Goal: Task Accomplishment & Management: Use online tool/utility

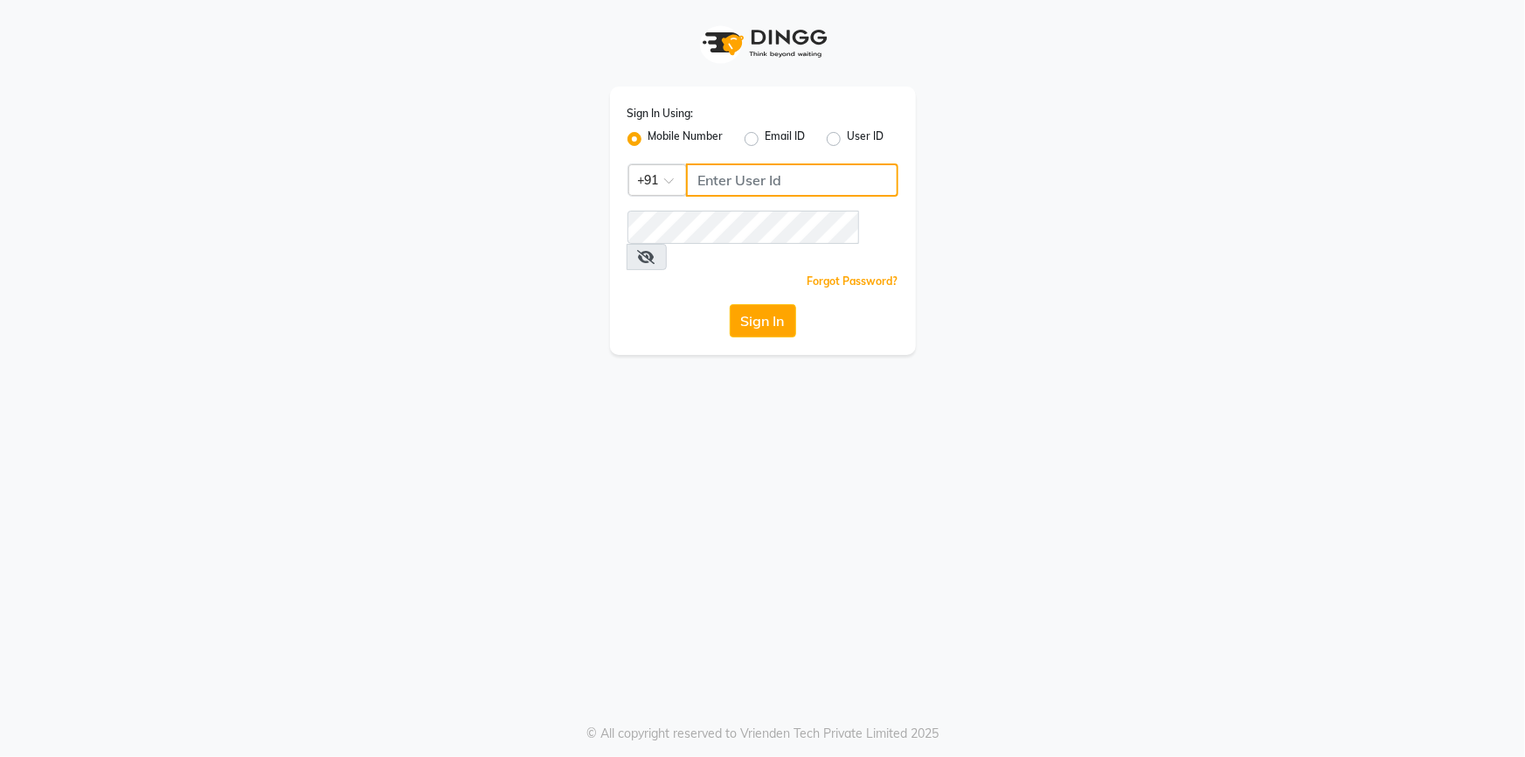
type input "9444985218"
click at [758, 304] on button "Sign In" at bounding box center [763, 320] width 66 height 33
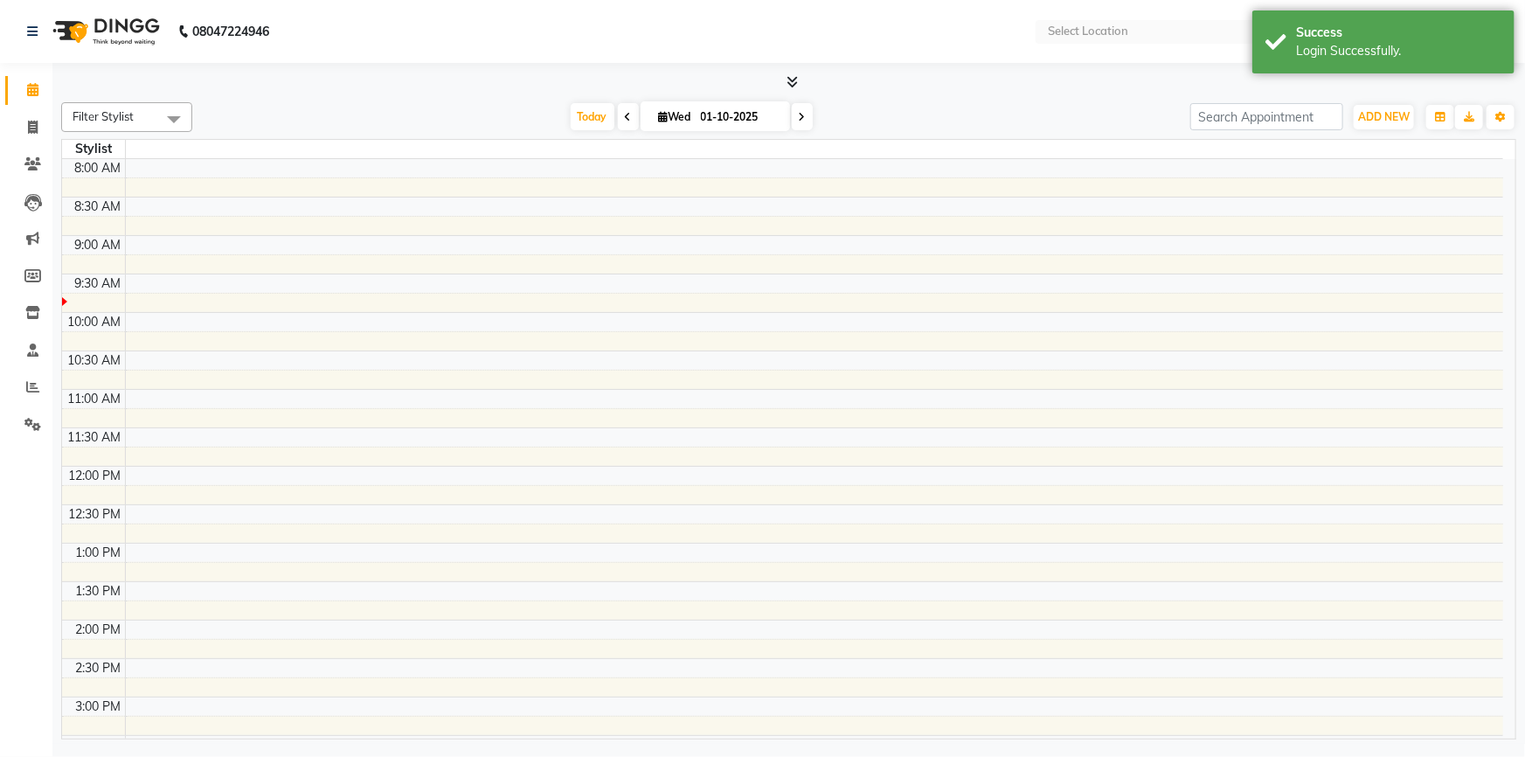
select select "en"
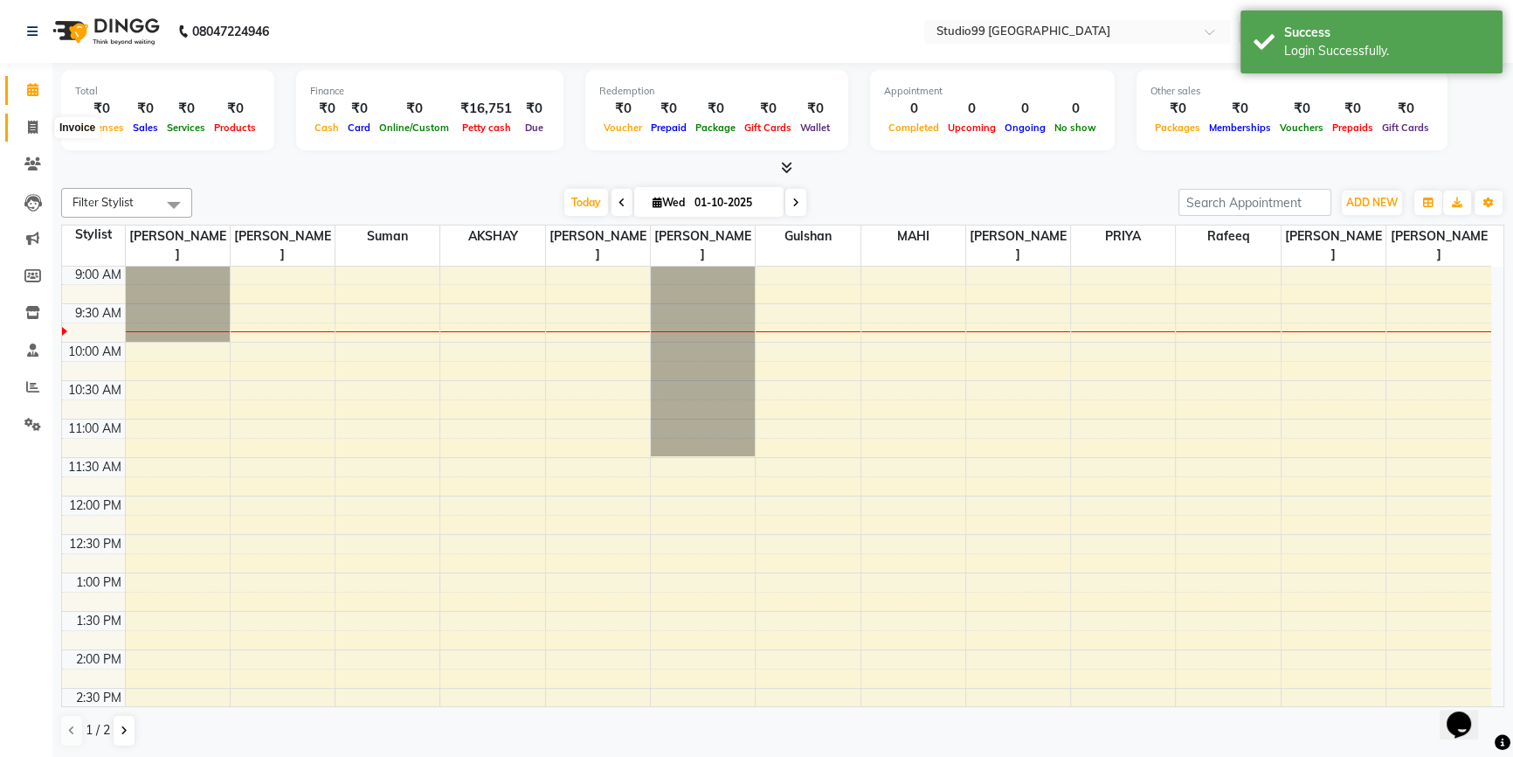
click at [33, 122] on icon at bounding box center [33, 127] width 10 height 13
select select "6042"
select select "service"
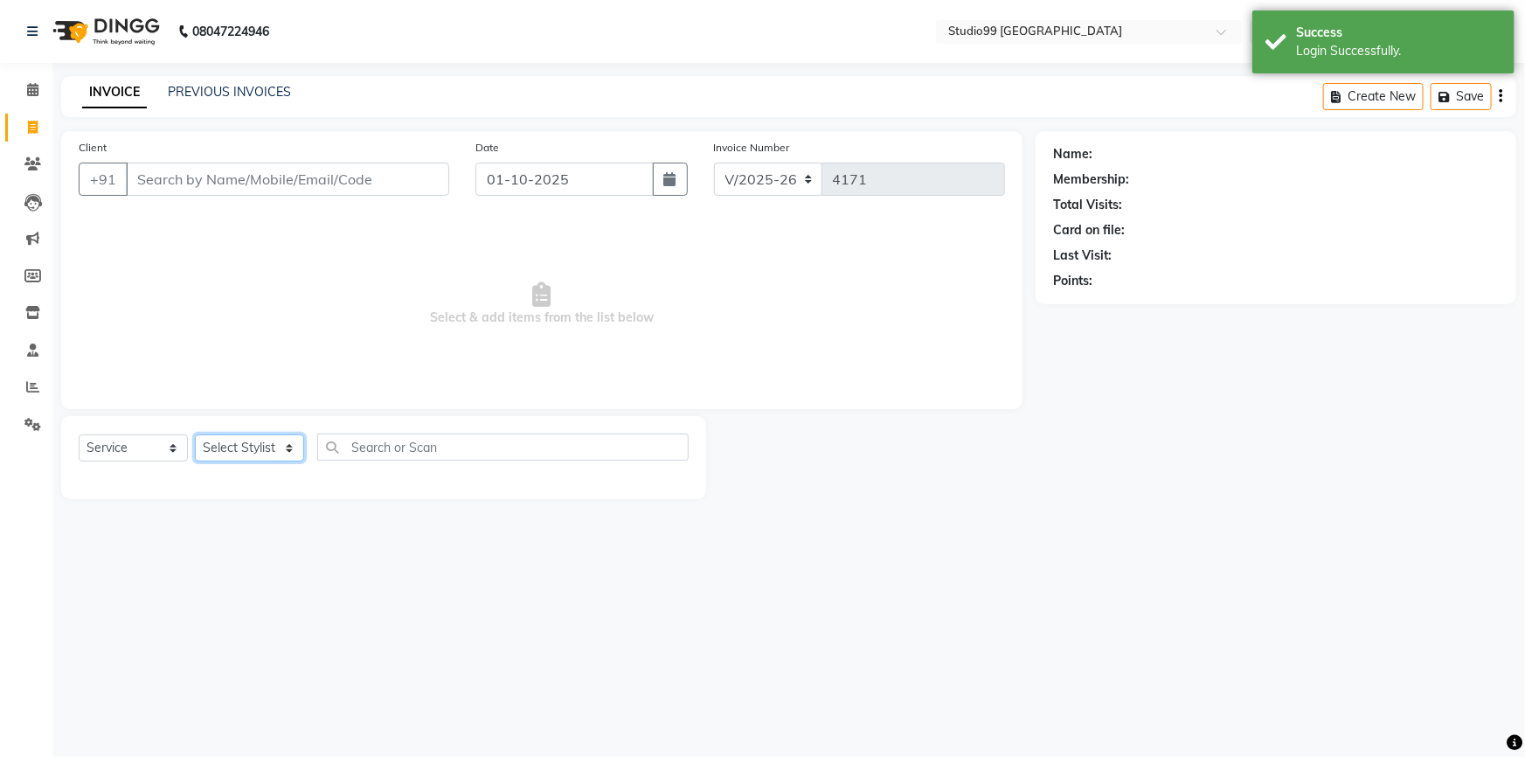
click at [234, 452] on select "Select Stylist Admin AKSHAY [PERSON_NAME] Gulshan MAHI [PERSON_NAME] PRIYA [PER…" at bounding box center [249, 447] width 109 height 27
select select "43530"
click at [195, 434] on select "Select Stylist Admin AKSHAY [PERSON_NAME] Gulshan MAHI [PERSON_NAME] PRIYA [PER…" at bounding box center [249, 447] width 109 height 27
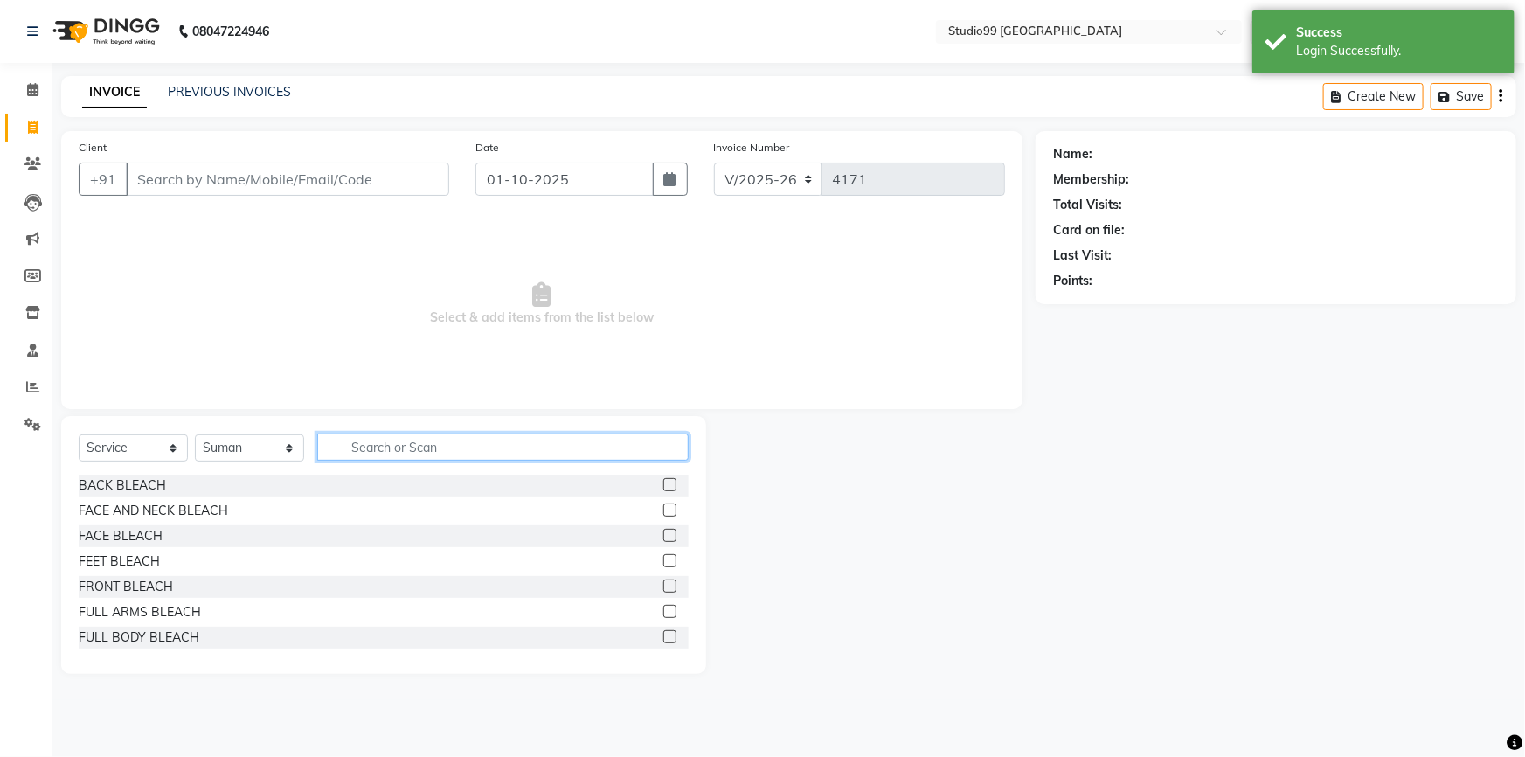
click at [441, 447] on input "text" at bounding box center [502, 446] width 371 height 27
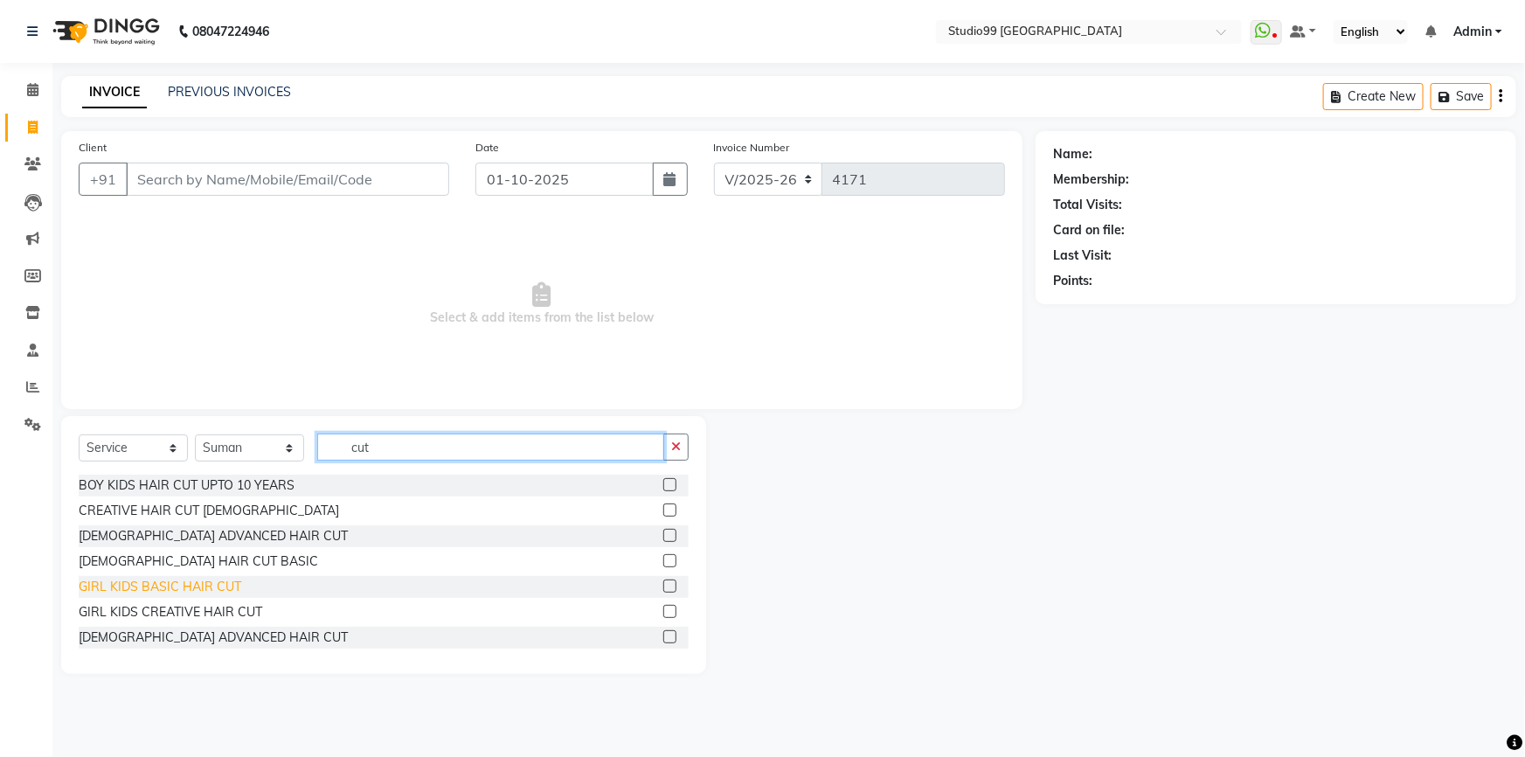
scroll to position [79, 0]
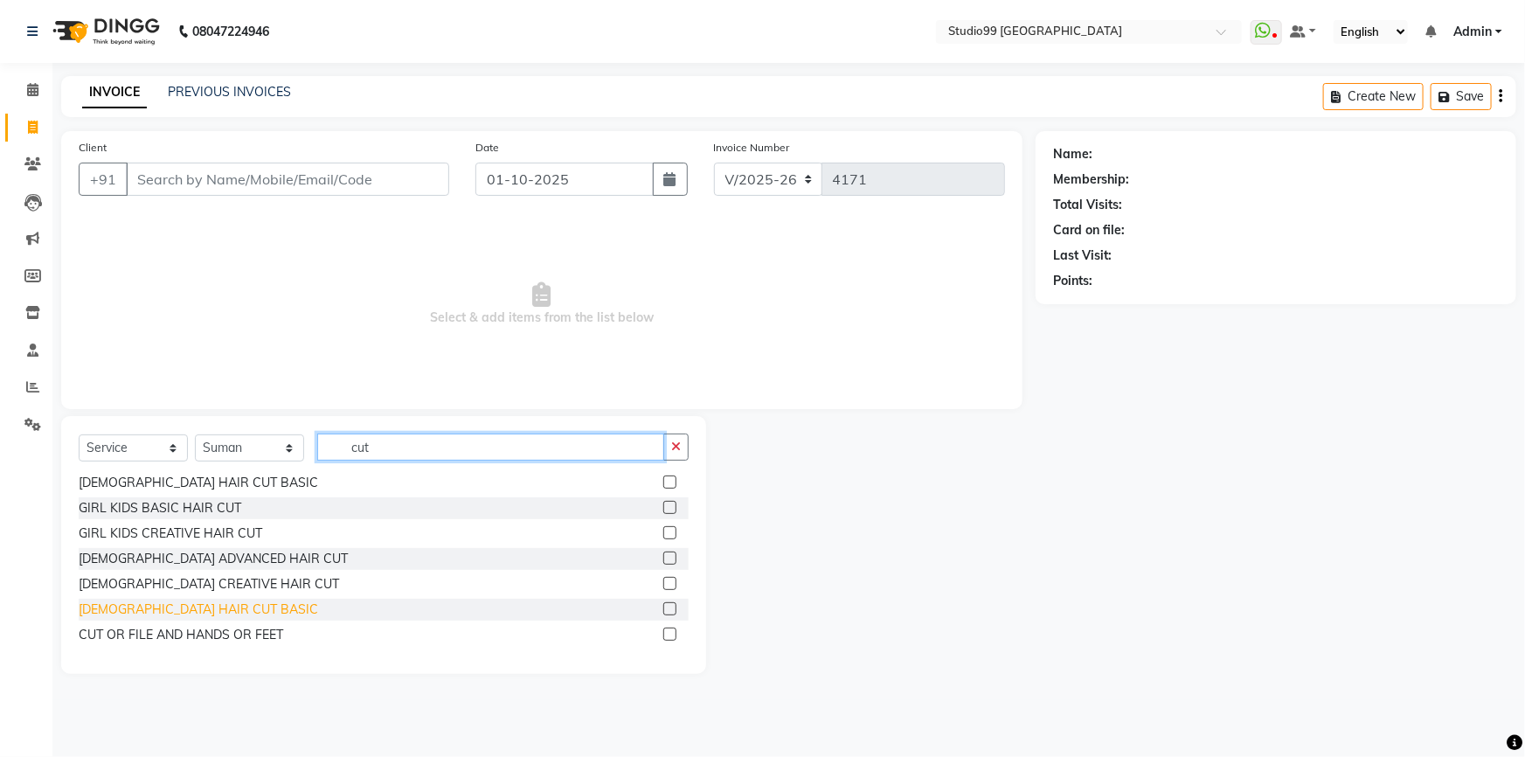
type input "cut"
click at [114, 609] on div "[DEMOGRAPHIC_DATA] HAIR CUT BASIC" at bounding box center [198, 609] width 239 height 18
checkbox input "false"
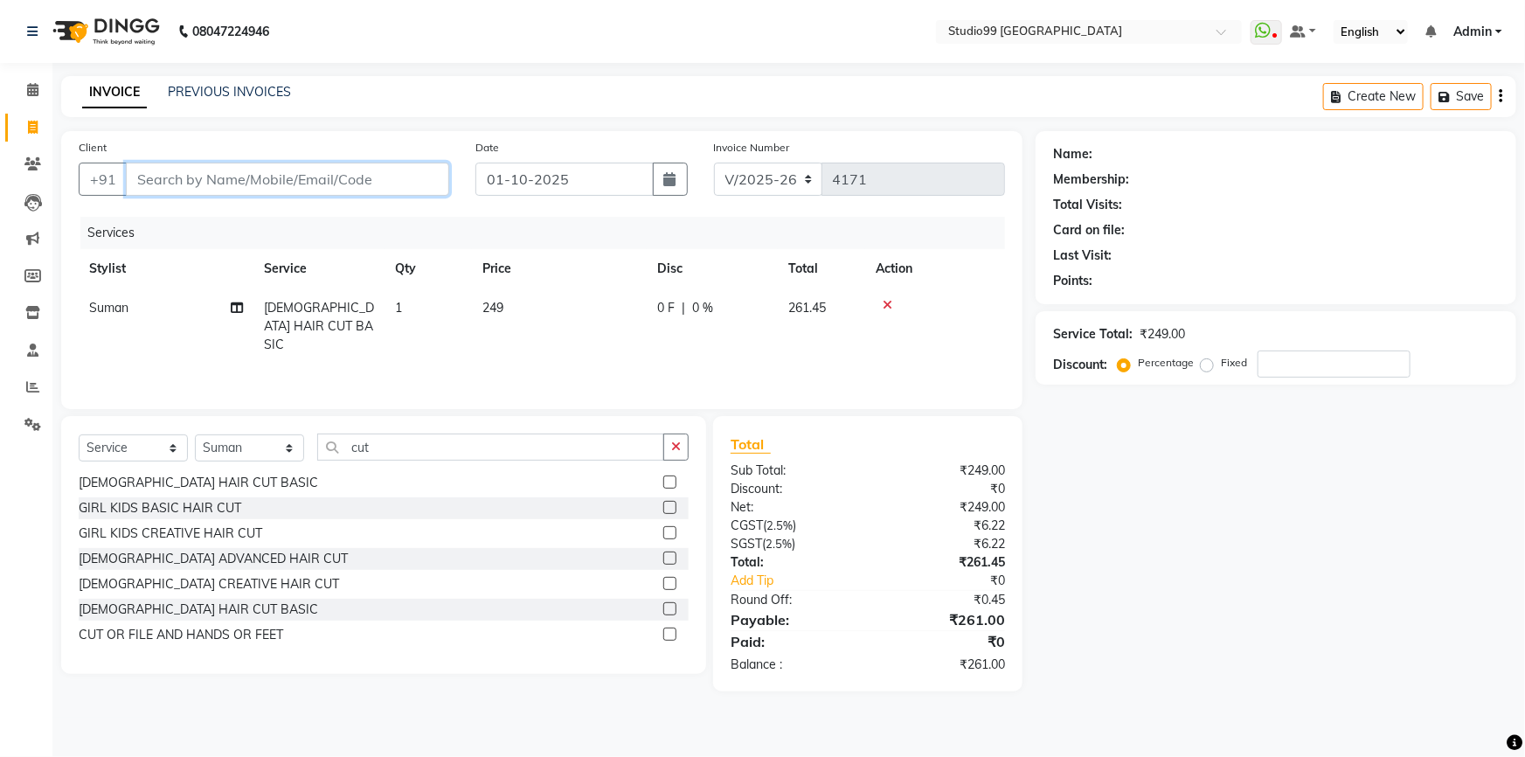
click at [315, 172] on input "Client" at bounding box center [287, 179] width 323 height 33
type input "9"
type input "0"
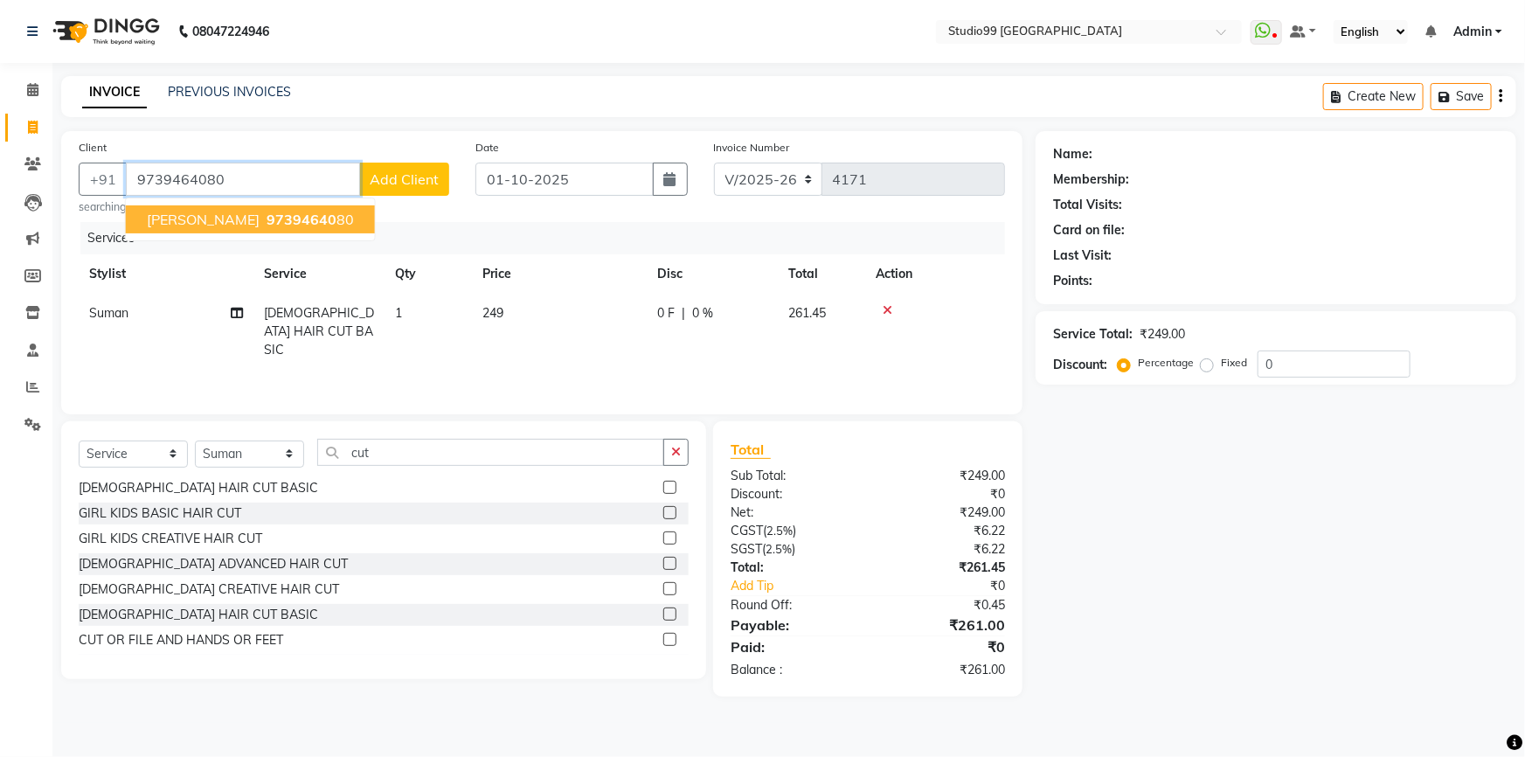
type input "9739464080"
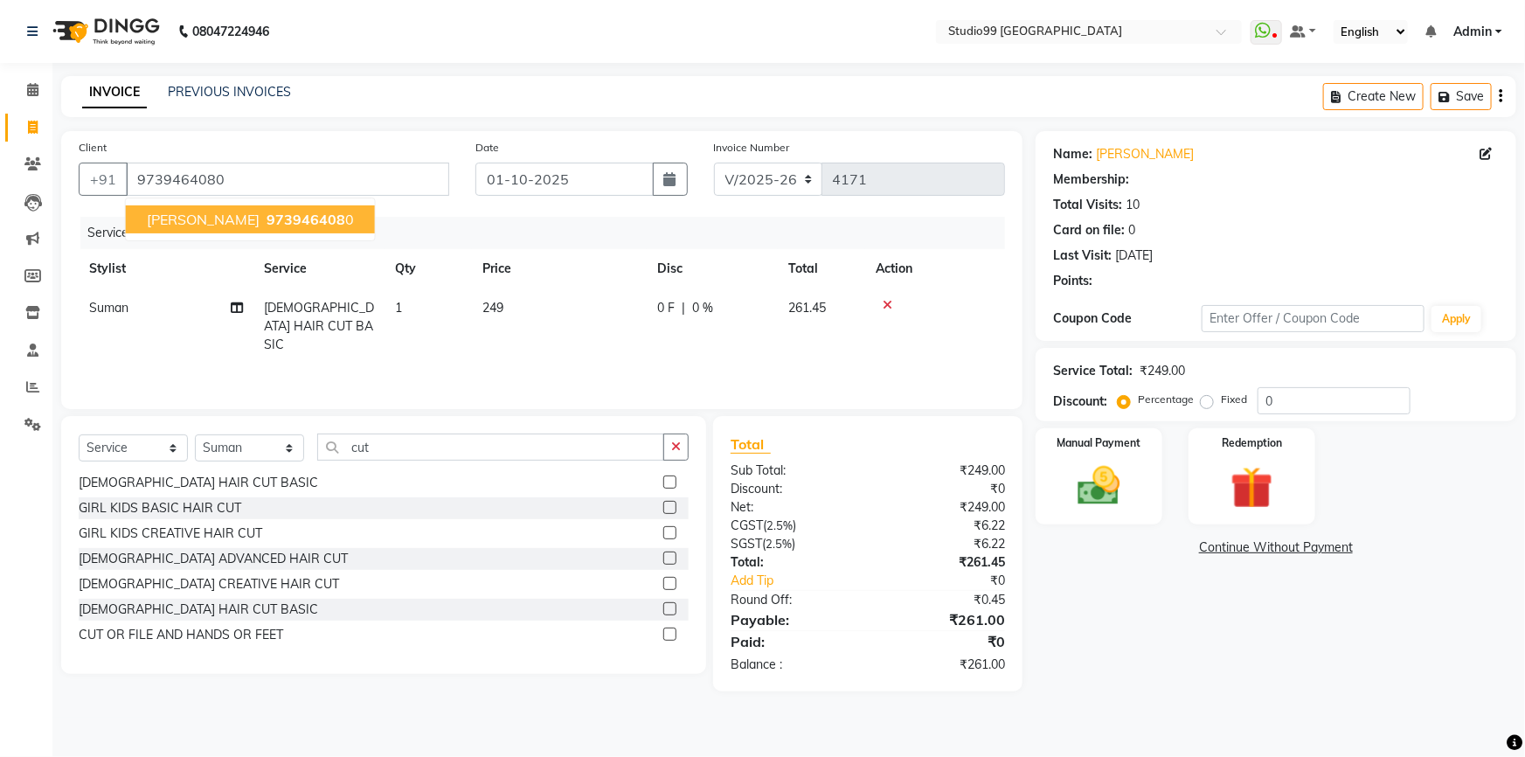
select select "1: Object"
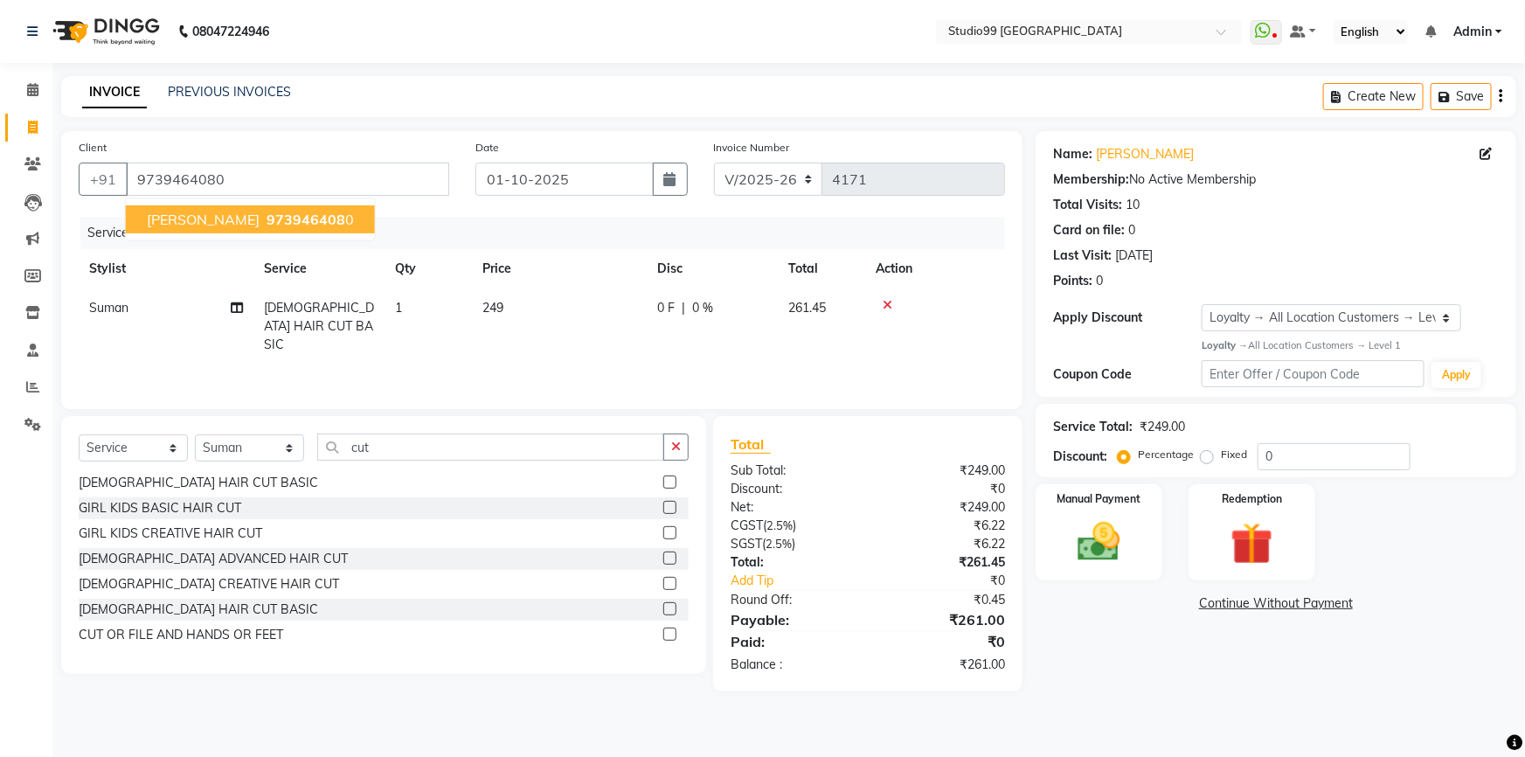
click at [267, 215] on span "973946408" at bounding box center [306, 219] width 79 height 17
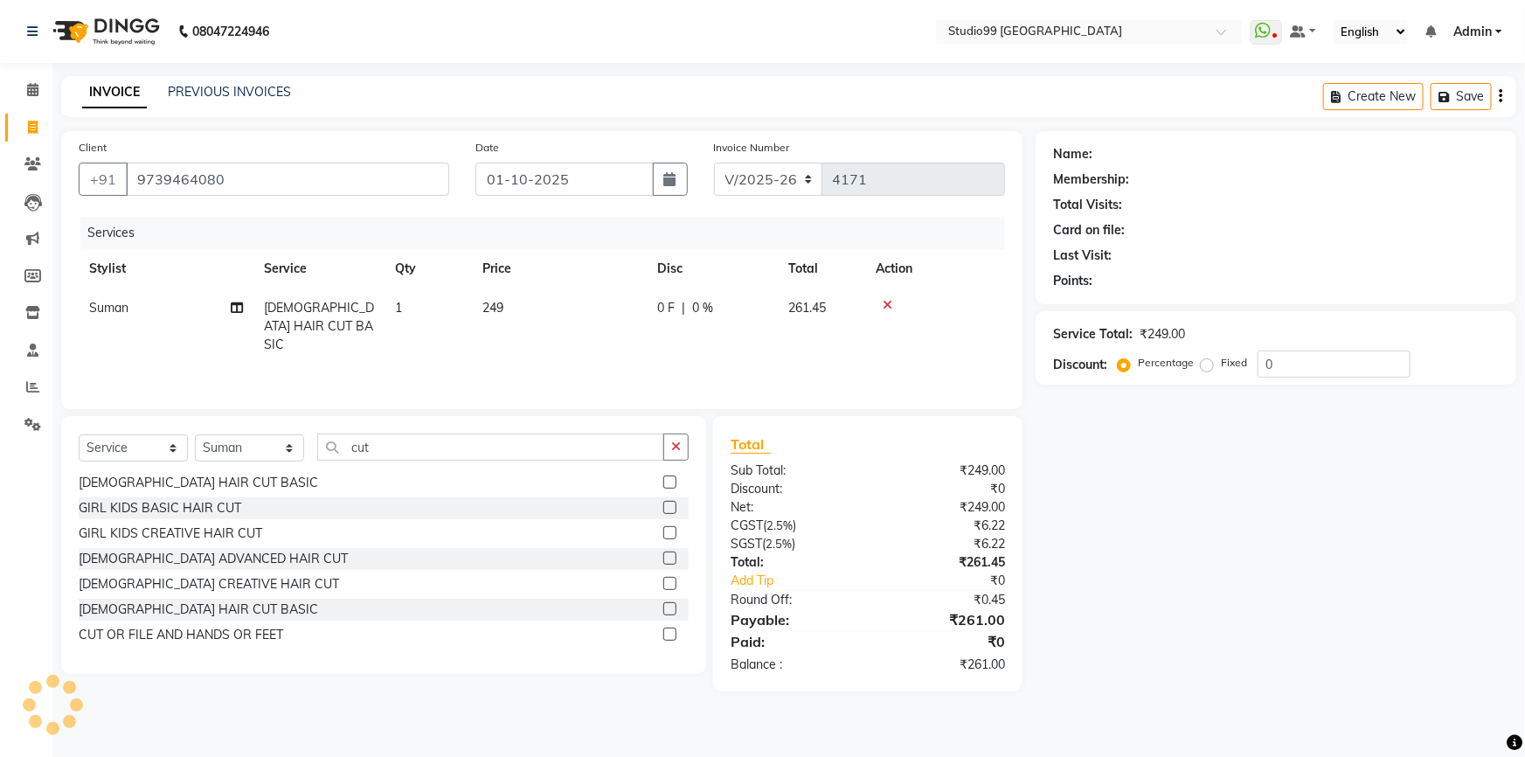
select select "1: Object"
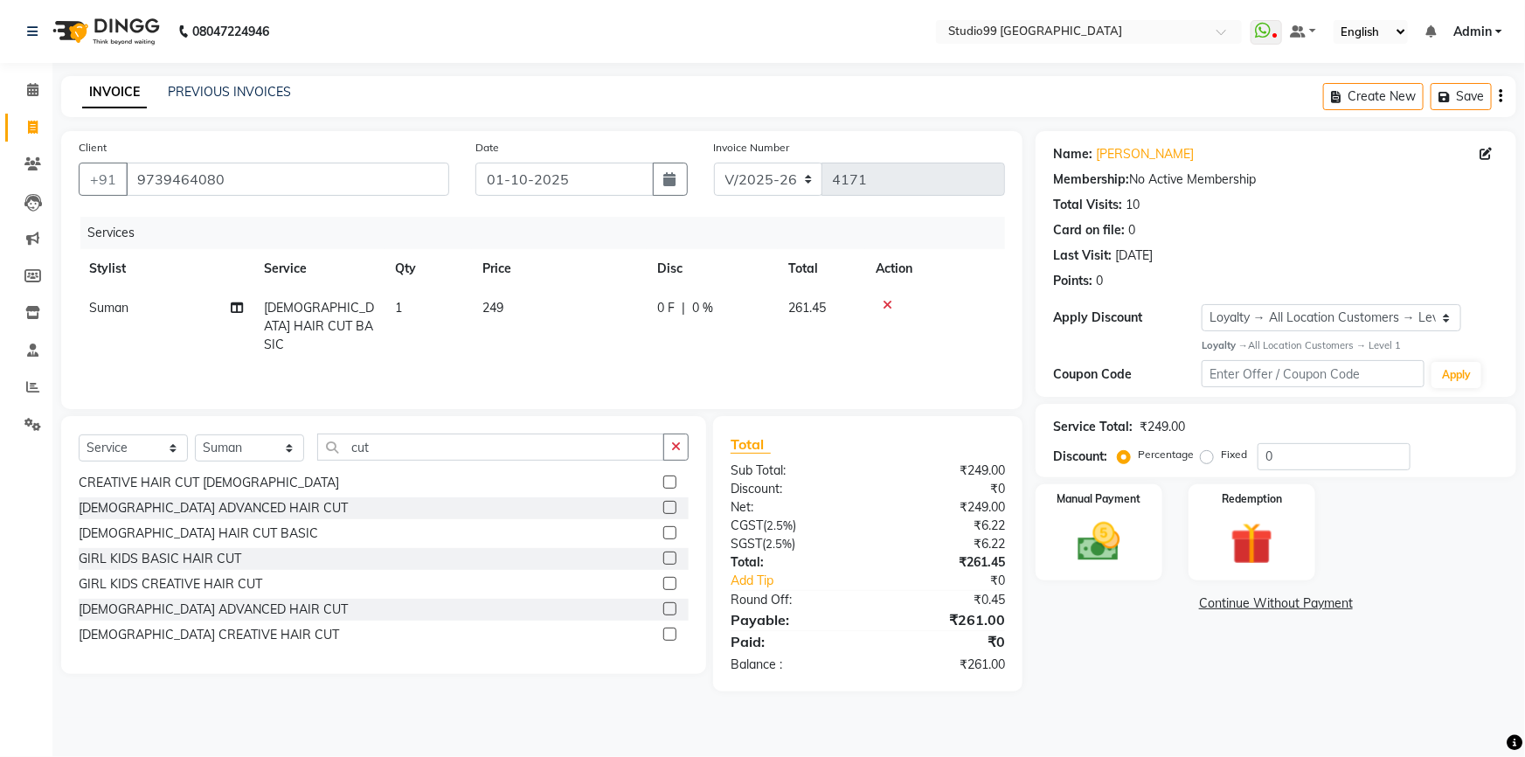
scroll to position [0, 0]
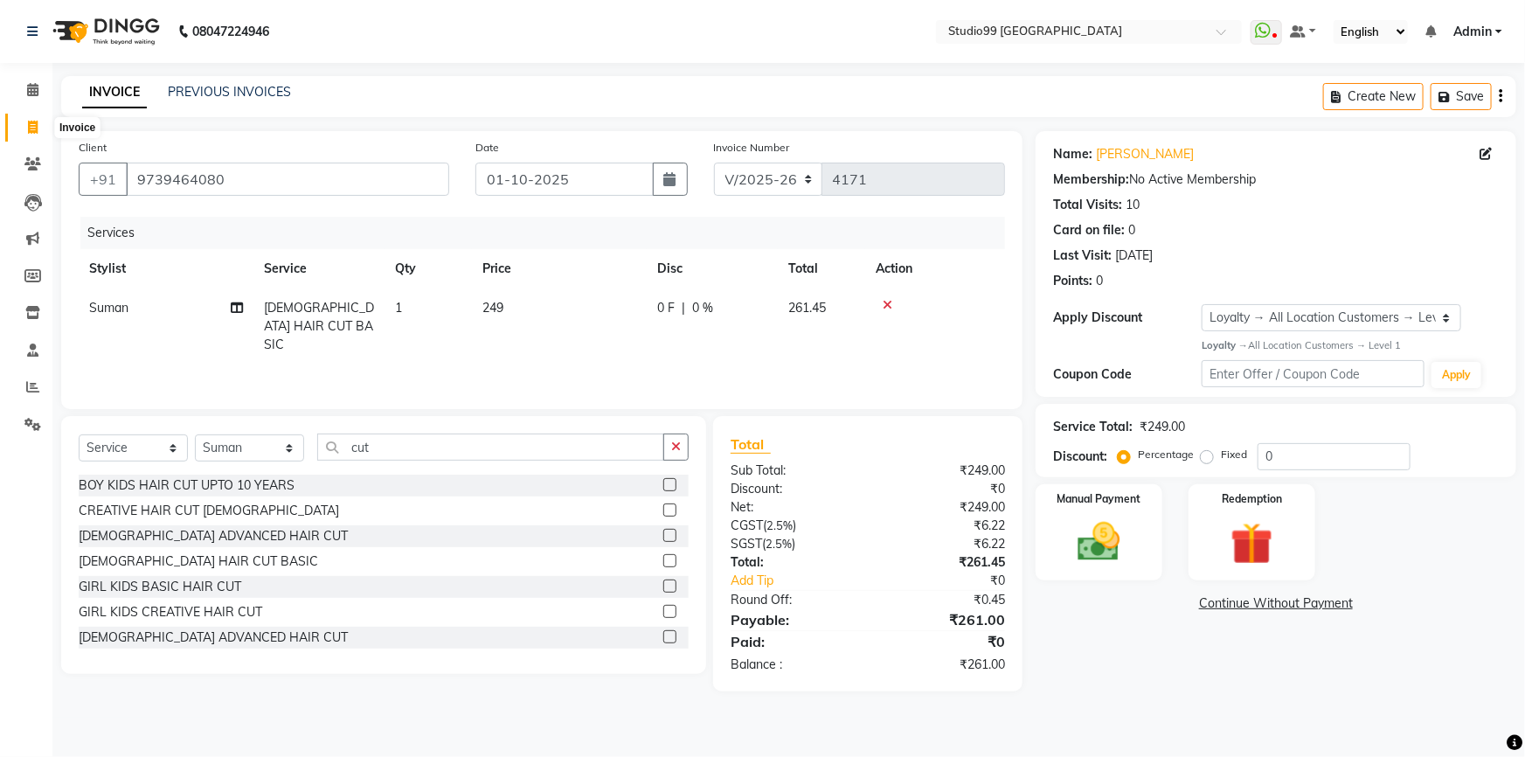
click at [28, 128] on icon at bounding box center [33, 127] width 10 height 13
select select "service"
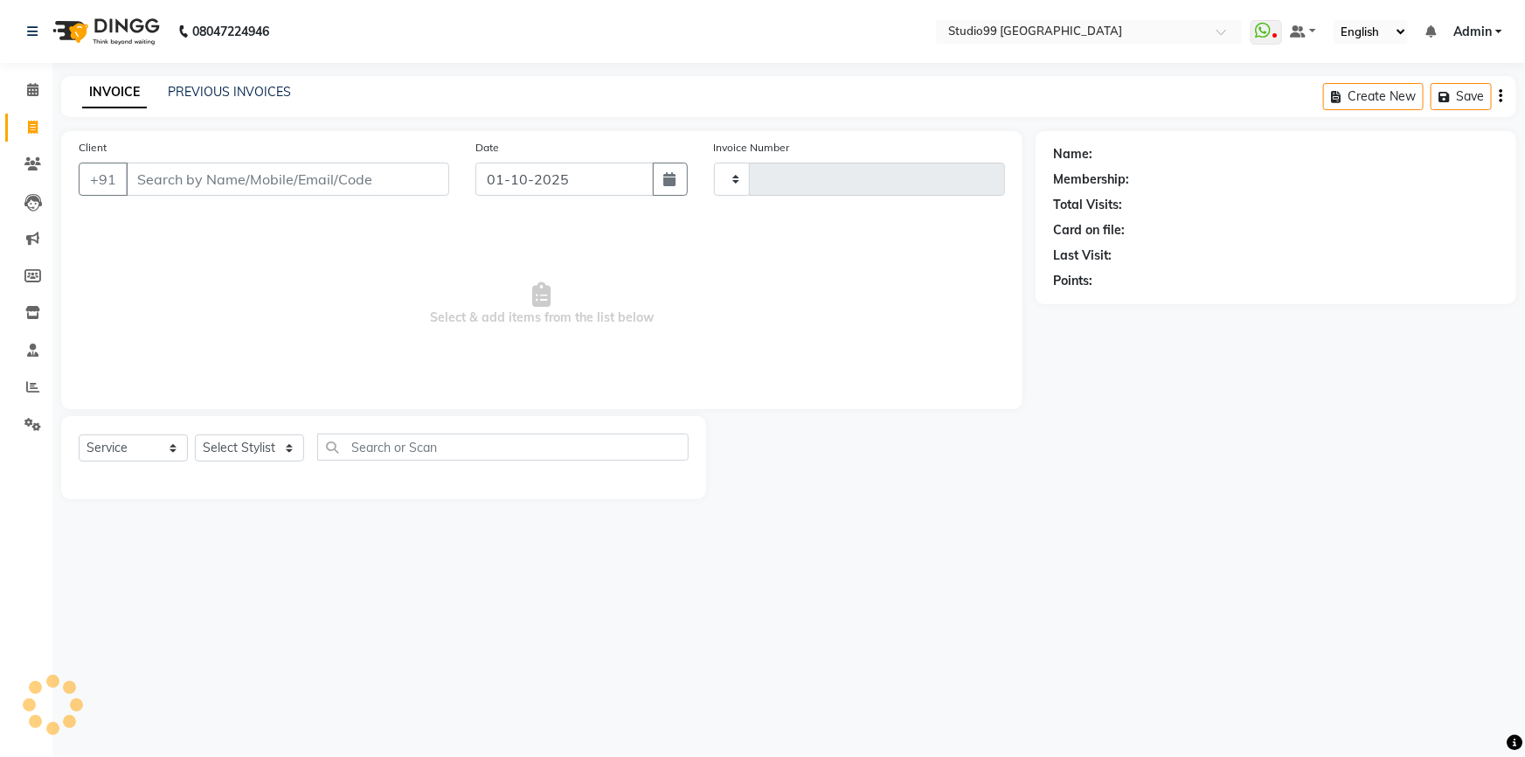
type input "4171"
select select "6042"
click at [235, 184] on input "Client" at bounding box center [287, 179] width 323 height 33
click at [208, 183] on input "Client" at bounding box center [287, 179] width 323 height 33
click at [326, 178] on input "Client" at bounding box center [287, 179] width 323 height 33
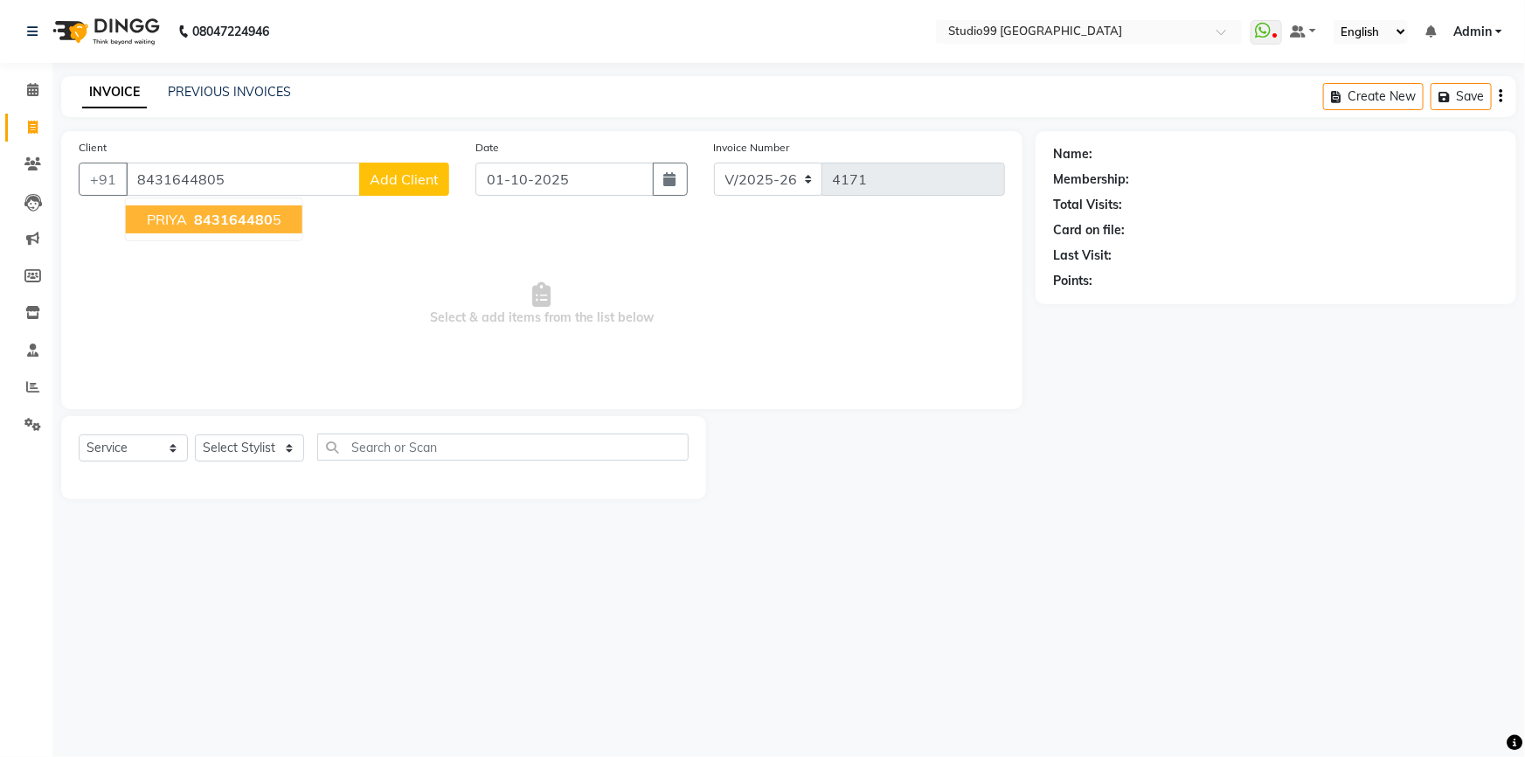
type input "8431644805"
select select "1: Object"
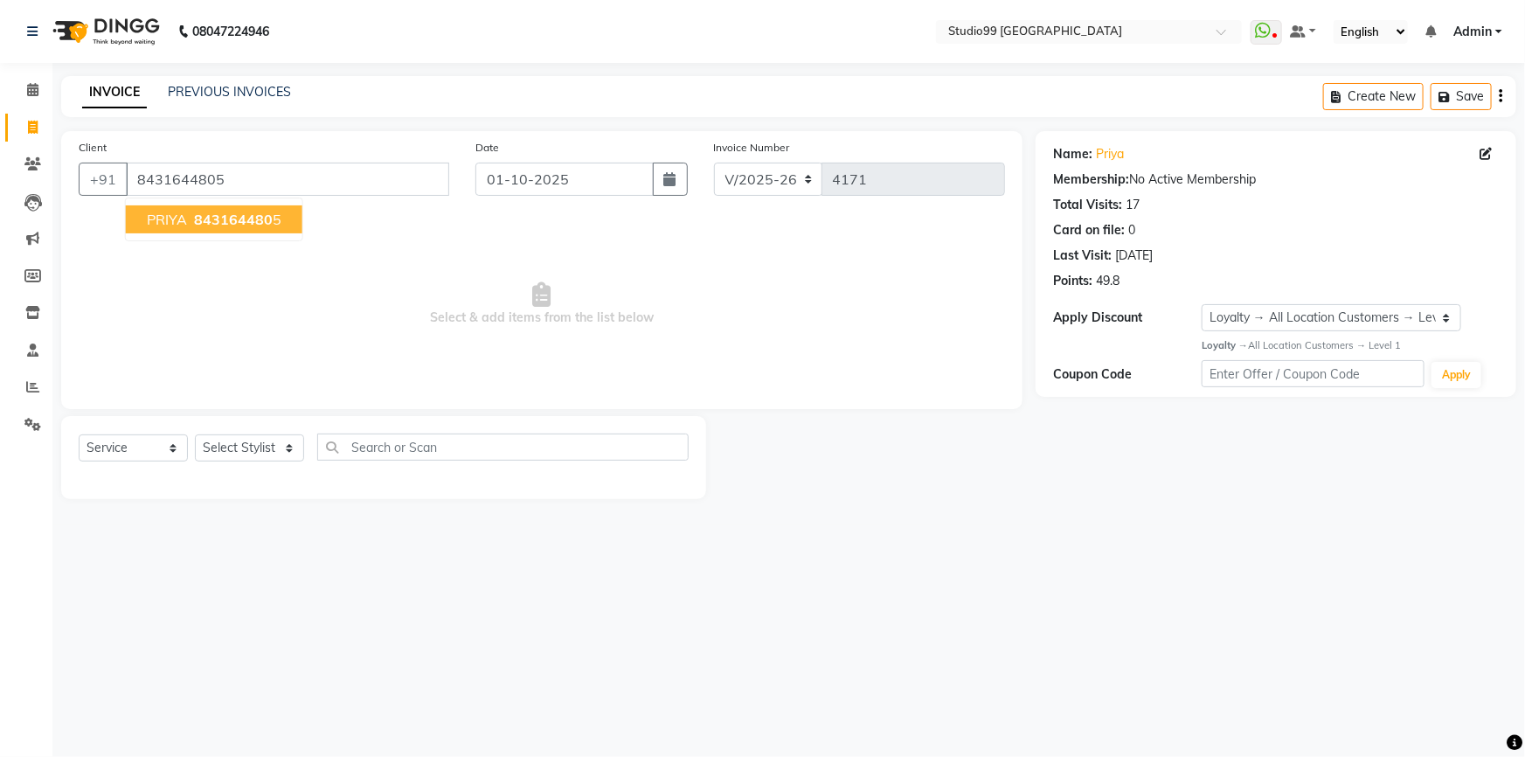
click at [229, 219] on span "843164480" at bounding box center [233, 219] width 79 height 17
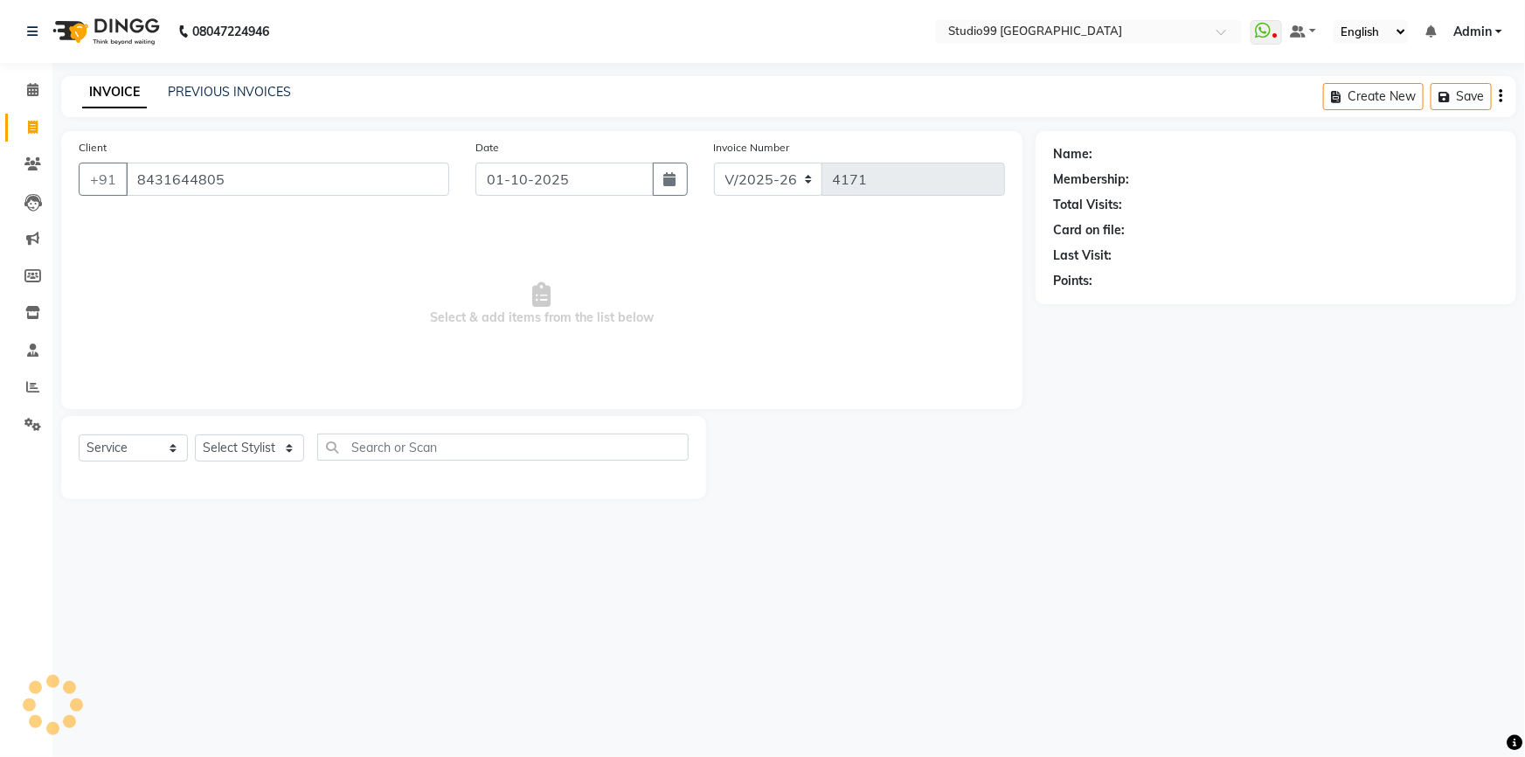
select select "1: Object"
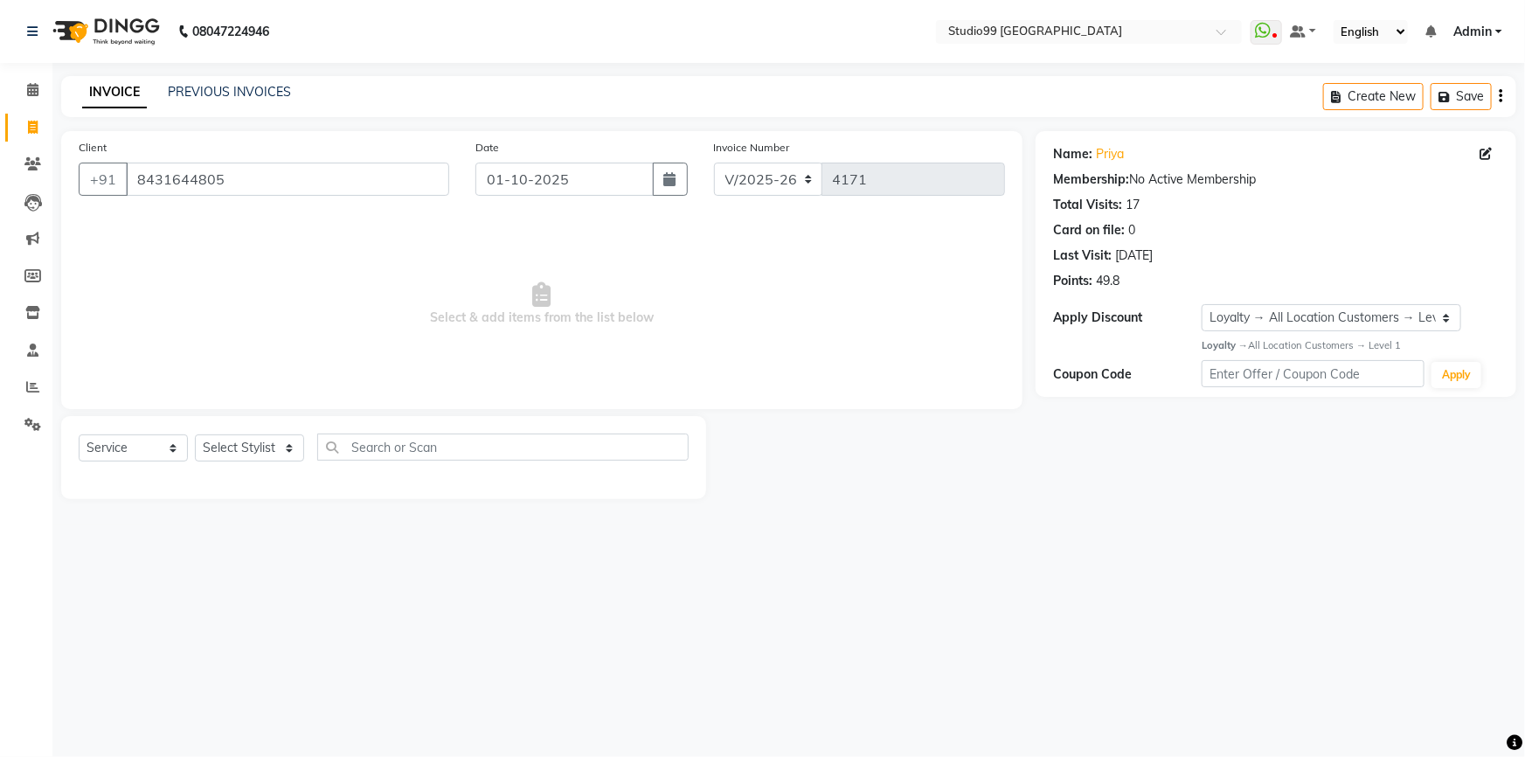
click at [244, 432] on div "Select Service Product Membership Package Voucher Prepaid Gift Card Select Styl…" at bounding box center [383, 457] width 645 height 83
click at [239, 443] on select "Select Stylist Admin AKSHAY [PERSON_NAME] Gulshan MAHI [PERSON_NAME] PRIYA [PER…" at bounding box center [249, 447] width 109 height 27
select select "43530"
click at [195, 434] on select "Select Stylist Admin AKSHAY [PERSON_NAME] Gulshan MAHI [PERSON_NAME] PRIYA [PER…" at bounding box center [249, 447] width 109 height 27
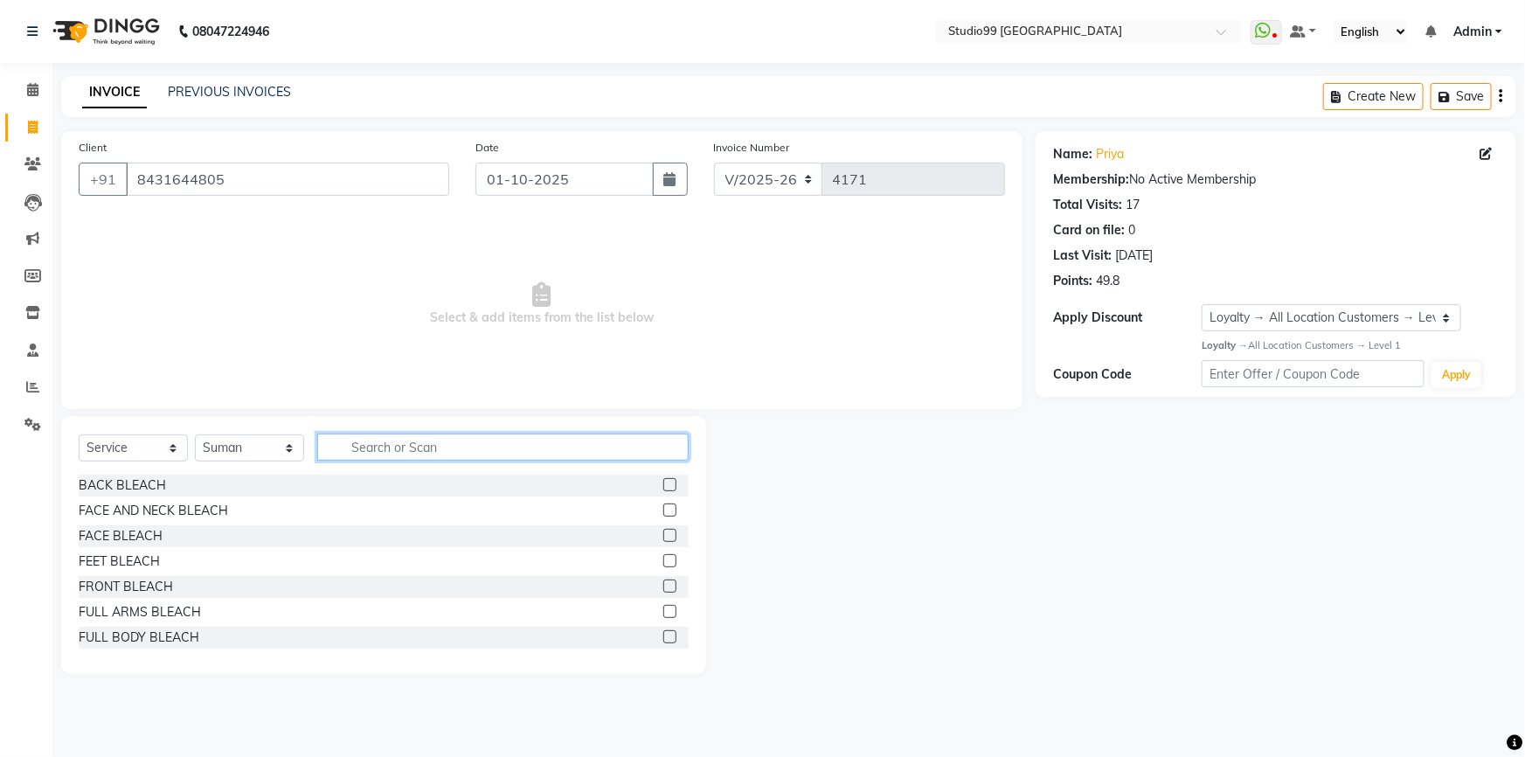
click at [413, 458] on input "text" at bounding box center [502, 446] width 371 height 27
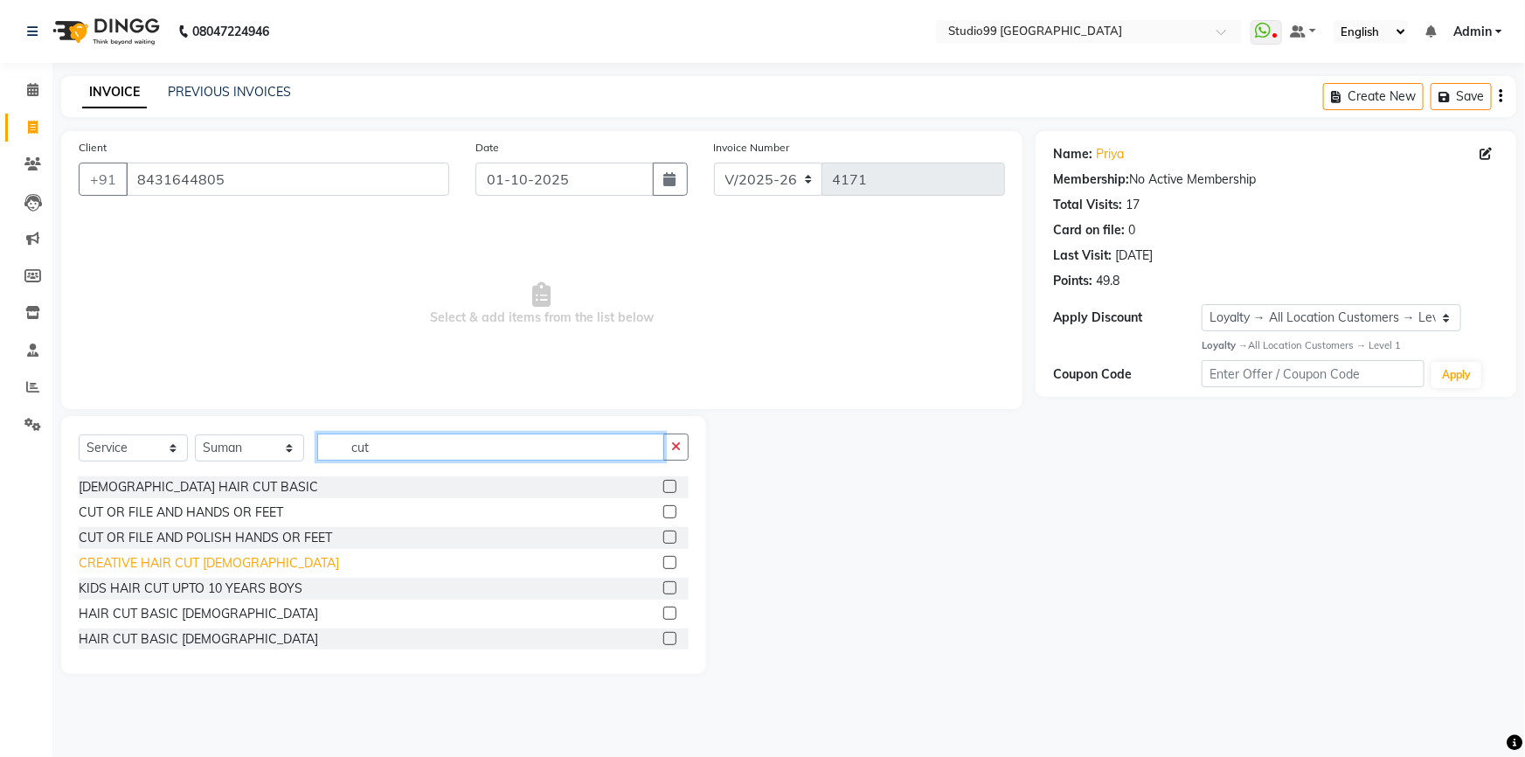
scroll to position [43, 0]
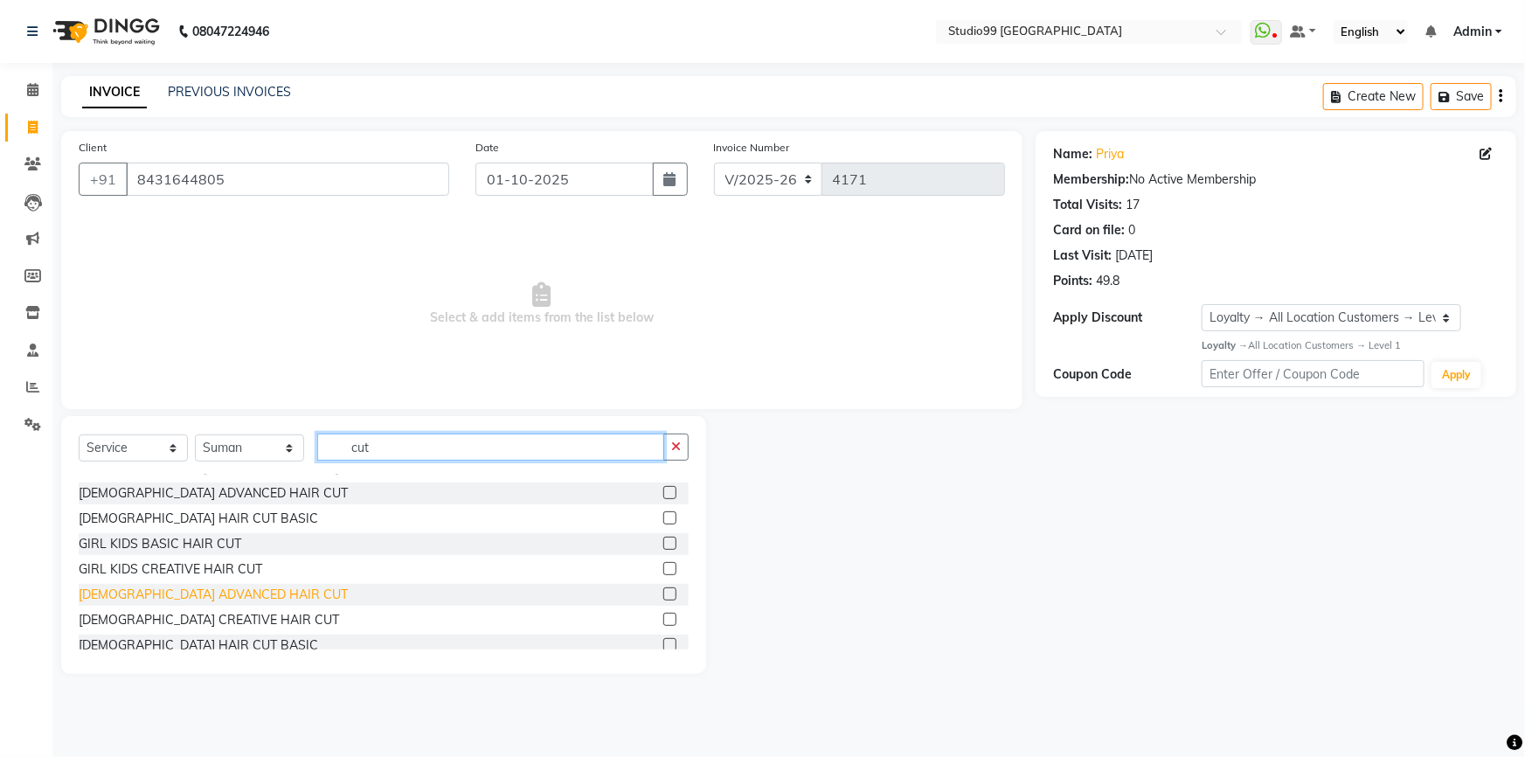
type input "cut"
click at [119, 591] on div "[DEMOGRAPHIC_DATA] ADVANCED HAIR CUT" at bounding box center [213, 594] width 269 height 18
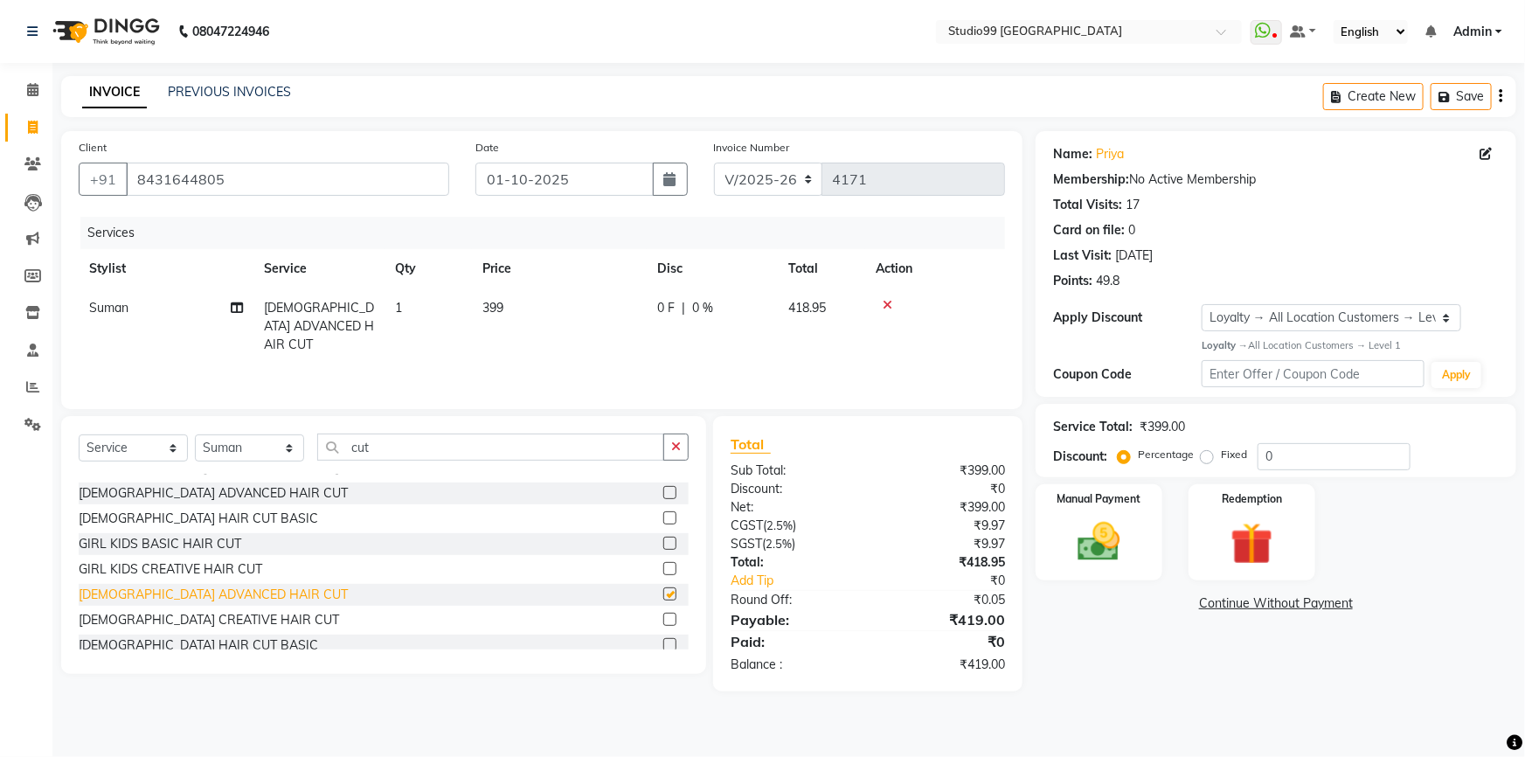
checkbox input "false"
click at [498, 305] on span "399" at bounding box center [492, 308] width 21 height 16
select select "43530"
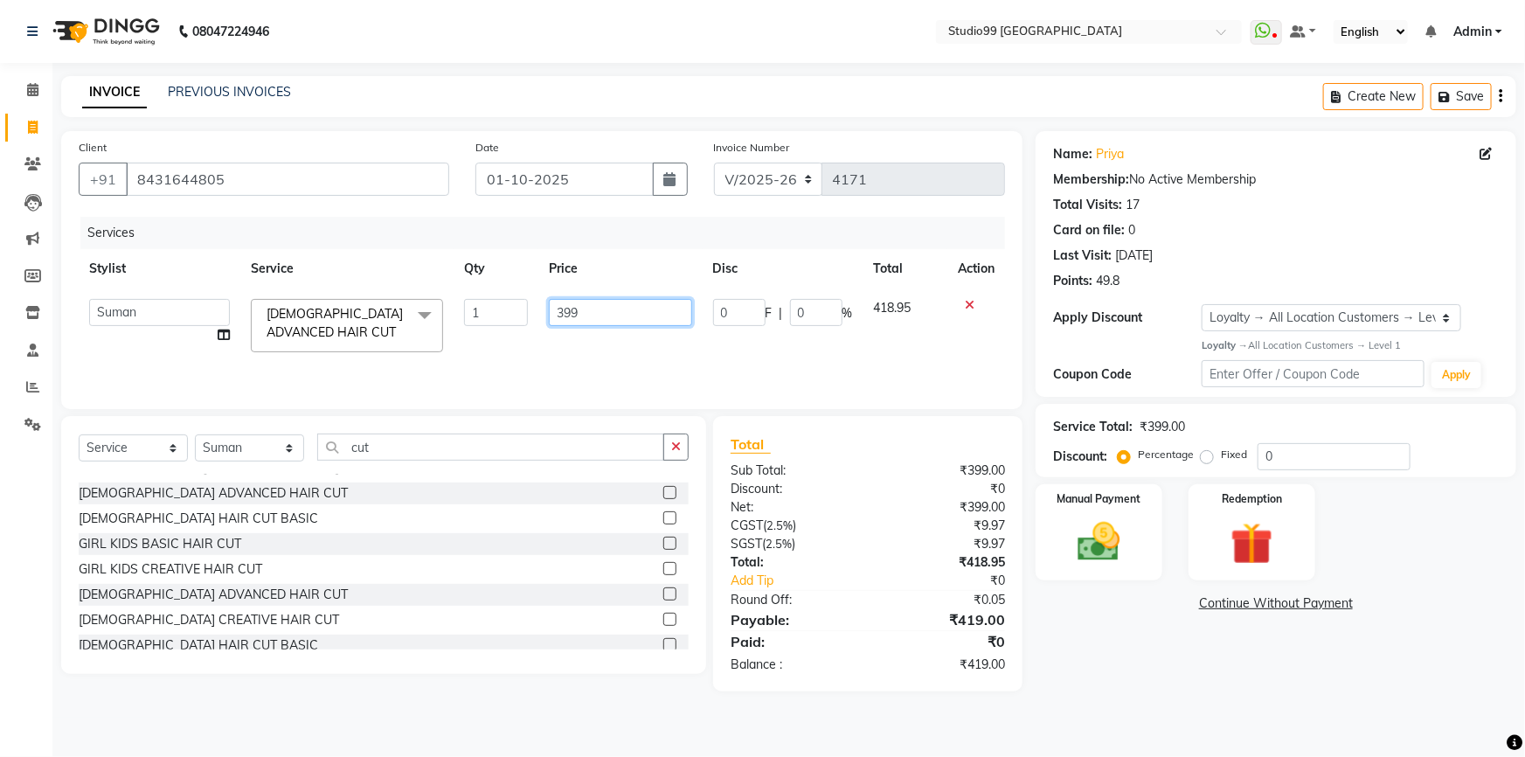
click at [556, 315] on input "399" at bounding box center [620, 312] width 142 height 27
click at [562, 312] on input "399" at bounding box center [620, 312] width 142 height 27
type input "299"
click at [121, 491] on div "[DEMOGRAPHIC_DATA] ADVANCED HAIR CUT" at bounding box center [213, 493] width 269 height 18
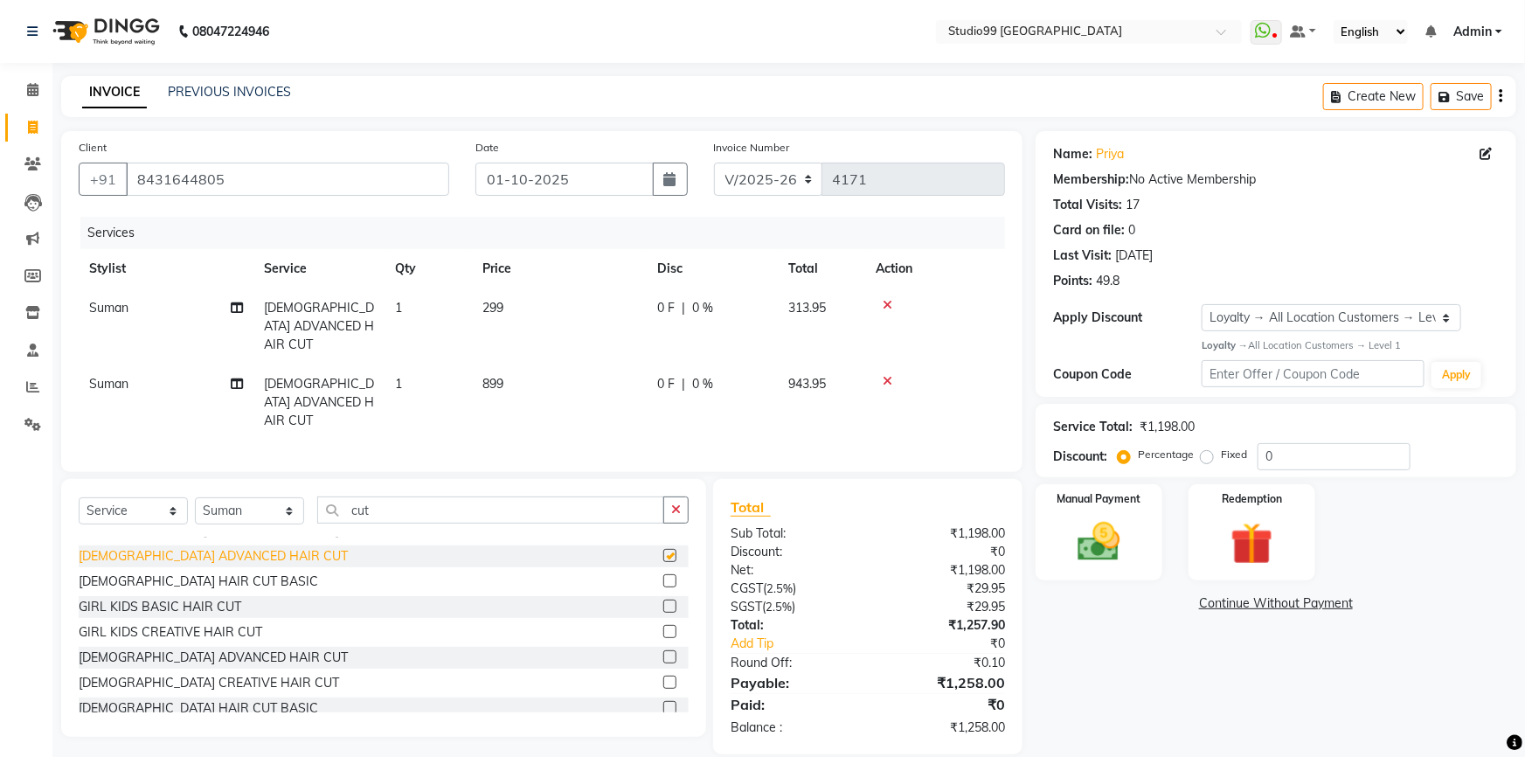
checkbox input "false"
